Goal: Transaction & Acquisition: Purchase product/service

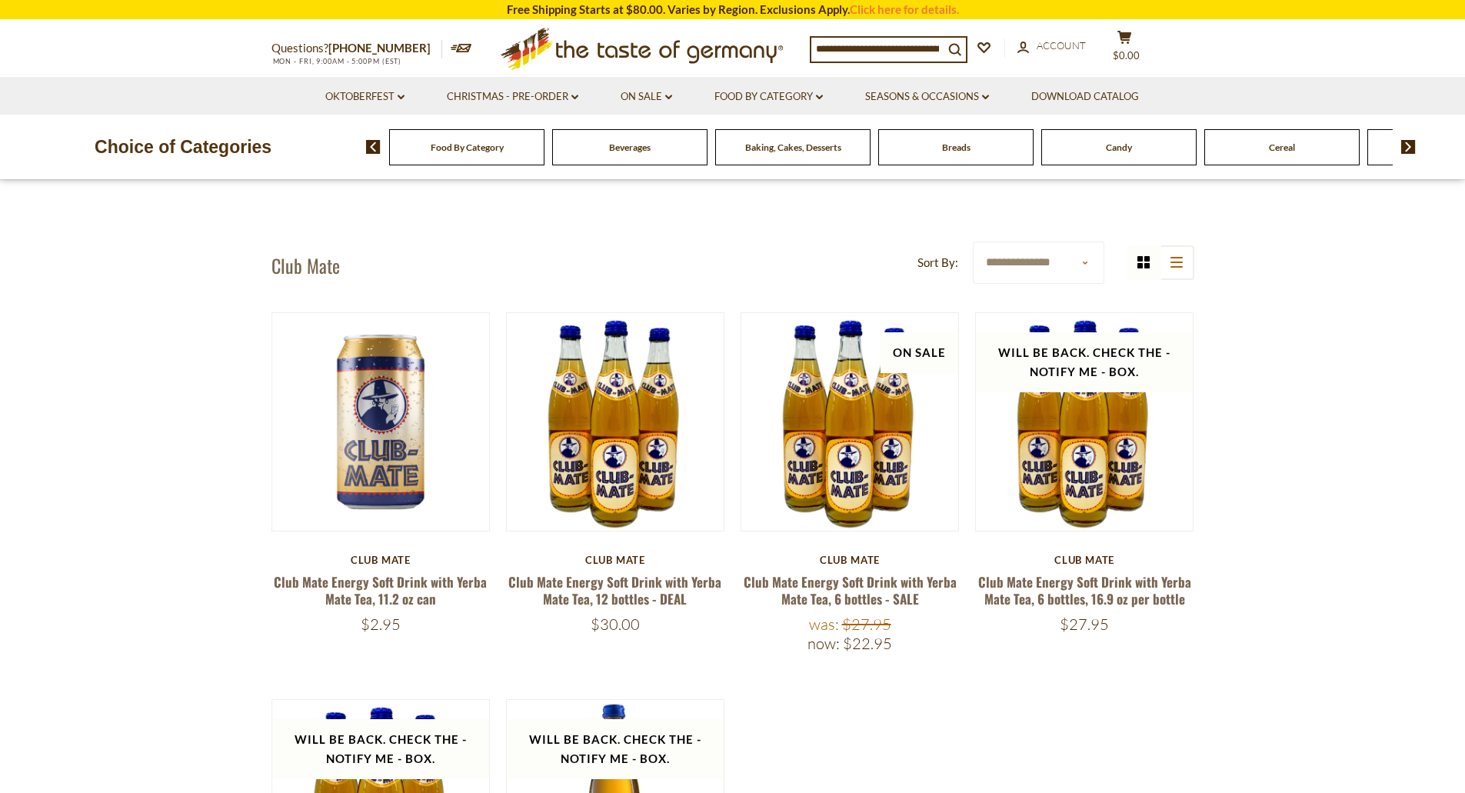
click at [901, 49] on input at bounding box center [877, 49] width 132 height 22
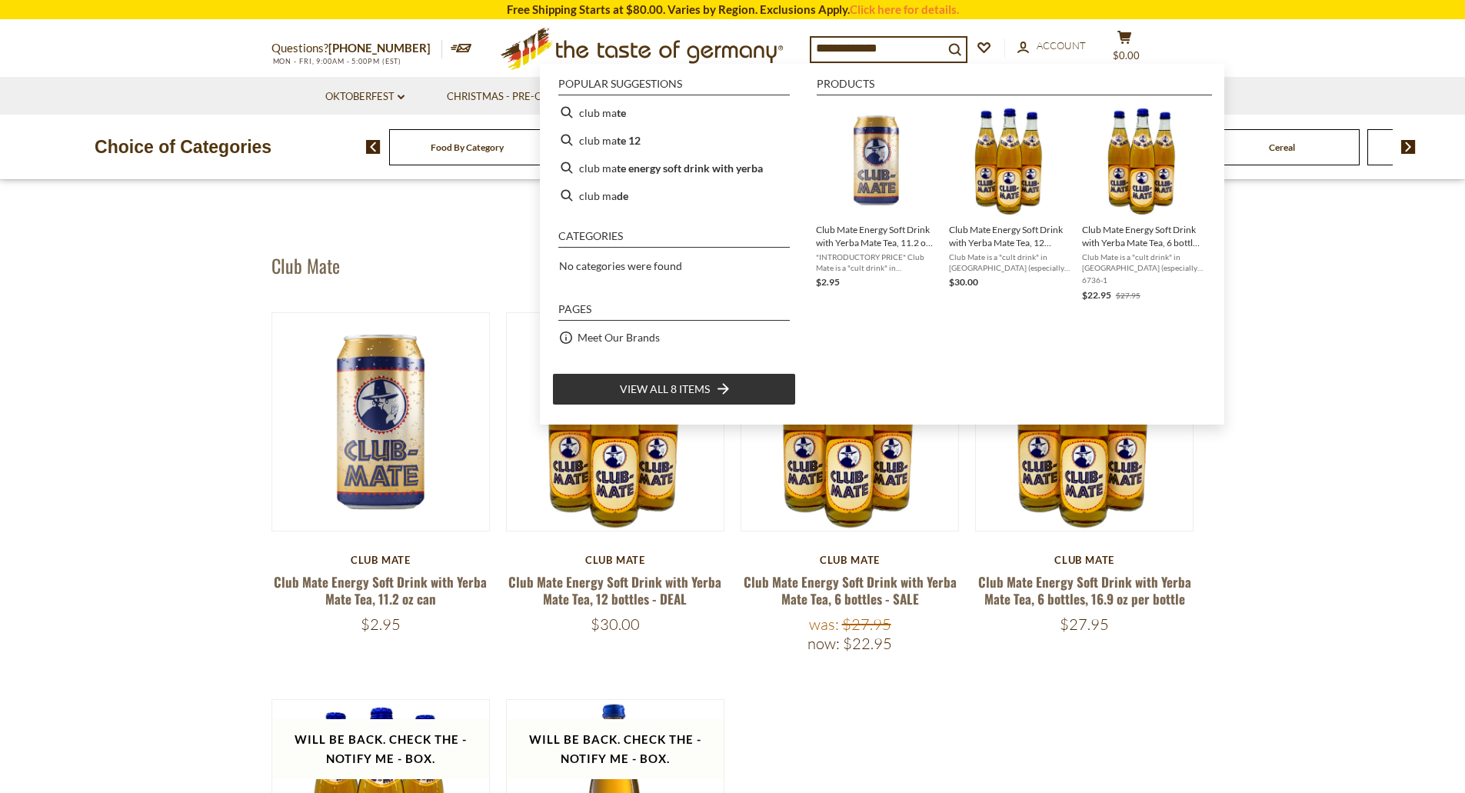
type input "**********"
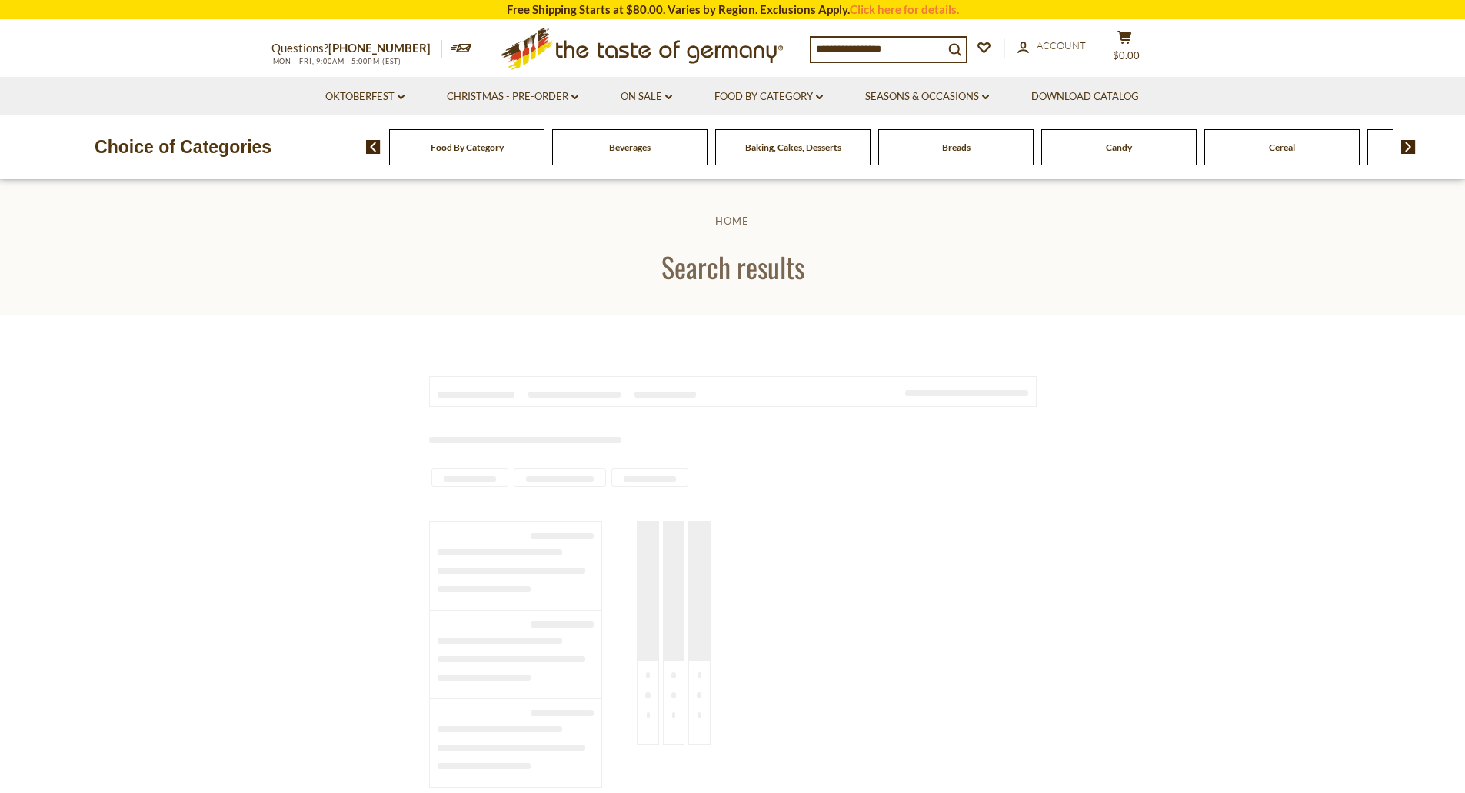
type input "**********"
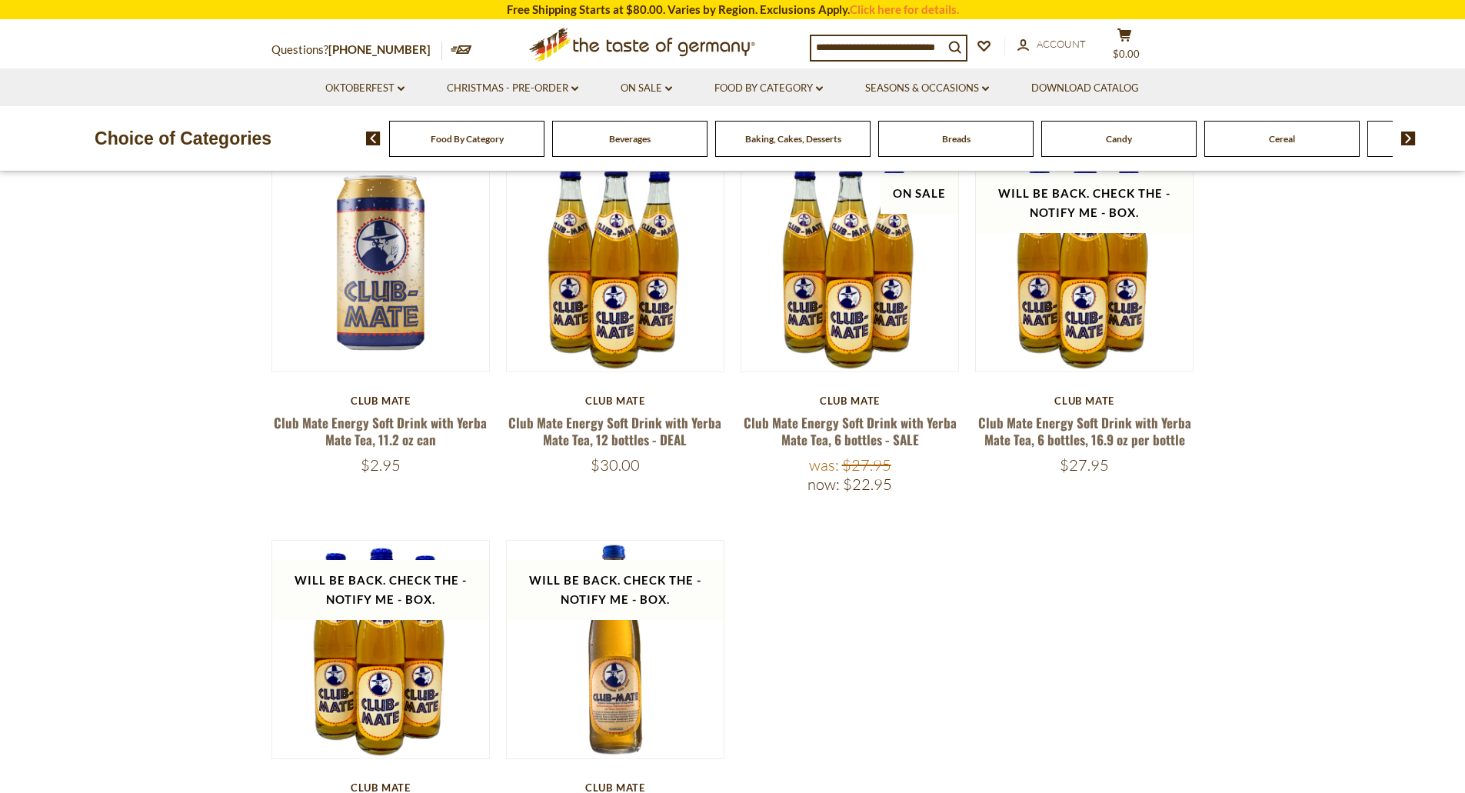
scroll to position [154, 0]
